Goal: Browse casually

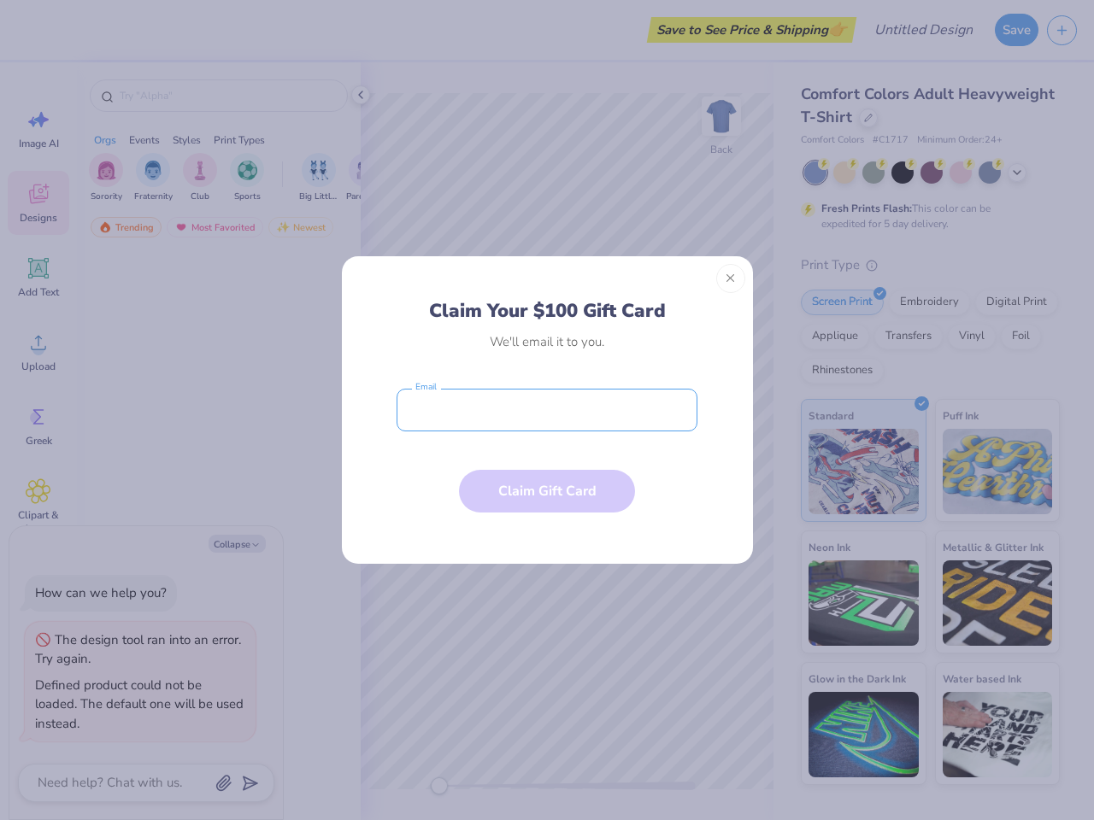
click at [547, 410] on input "email" at bounding box center [546, 410] width 301 height 43
click at [731, 279] on button "Close" at bounding box center [730, 278] width 29 height 29
